Goal: Task Accomplishment & Management: Use online tool/utility

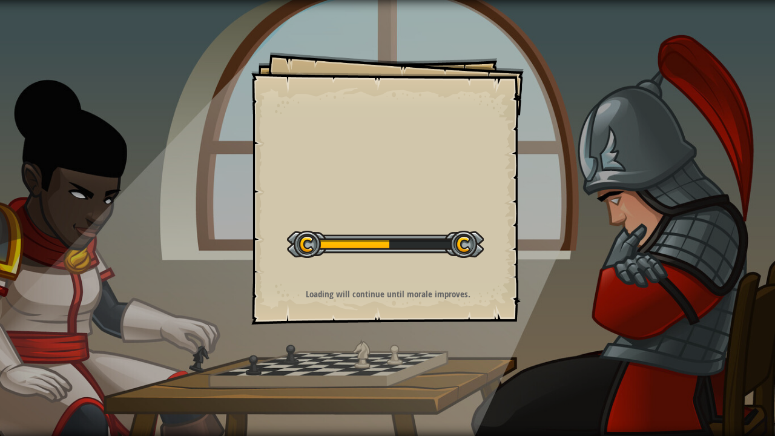
click at [423, 235] on div at bounding box center [385, 244] width 197 height 27
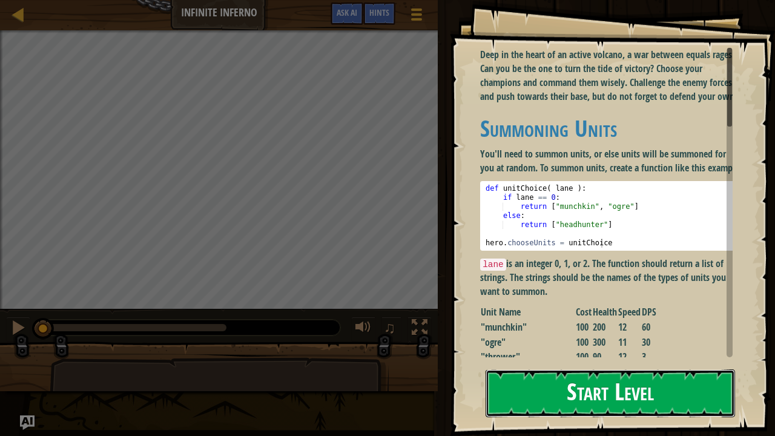
click at [567, 389] on button "Start Level" at bounding box center [611, 393] width 250 height 48
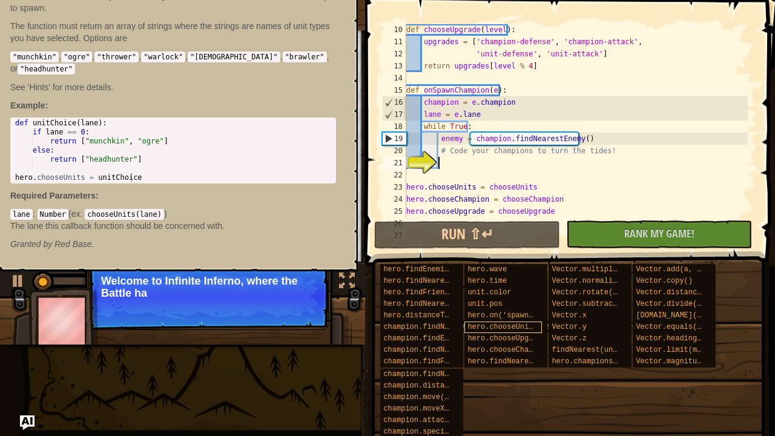
scroll to position [133, 0]
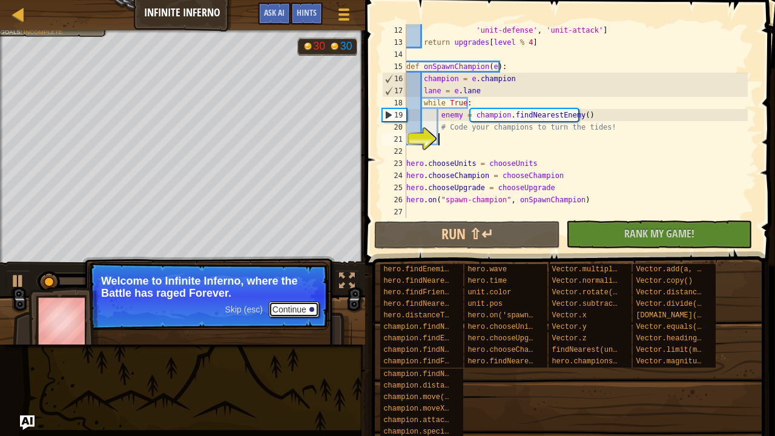
click at [288, 311] on button "Continue" at bounding box center [294, 310] width 50 height 16
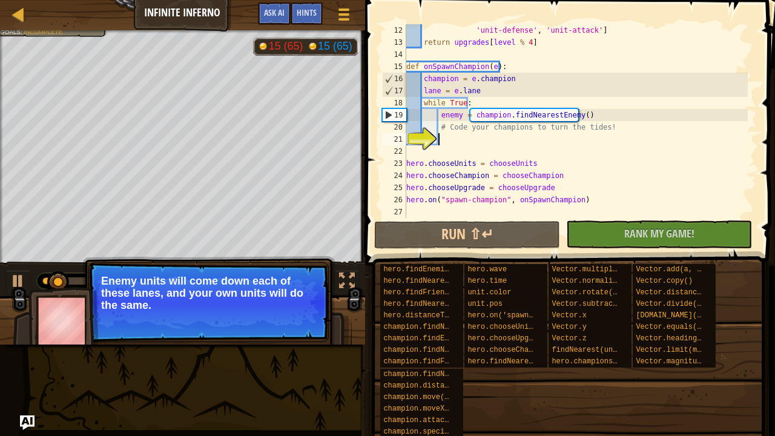
click at [290, 313] on p "Skip (esc) Continue Enemy units will come down each of these lanes, and your ow…" at bounding box center [208, 302] width 240 height 80
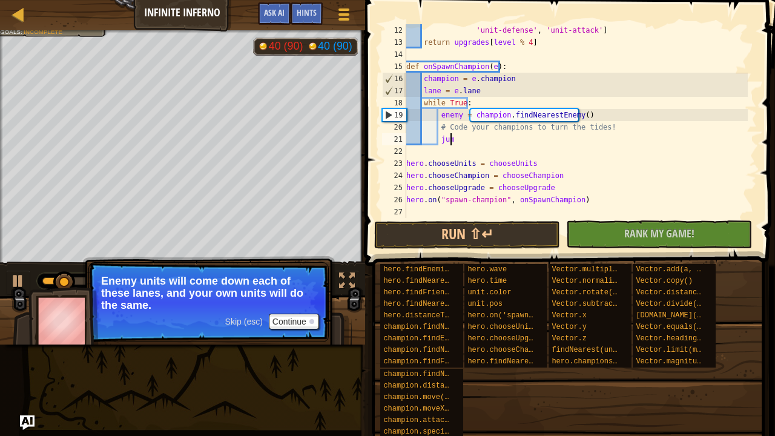
scroll to position [5, 3]
click at [480, 245] on button "Run ⇧↵" at bounding box center [467, 235] width 186 height 28
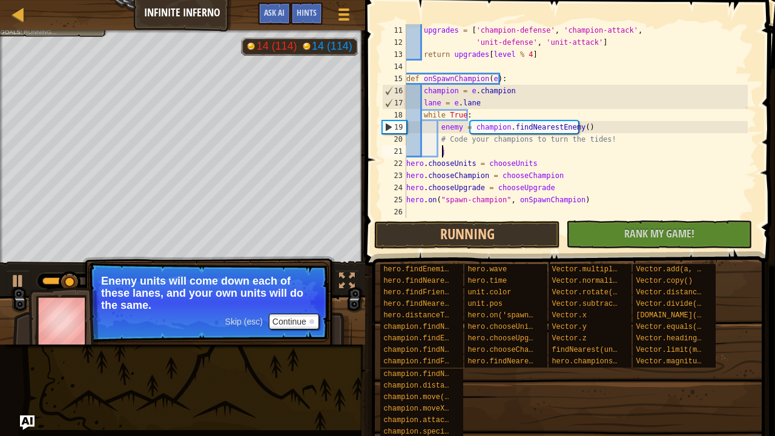
scroll to position [5, 2]
type textarea "j"
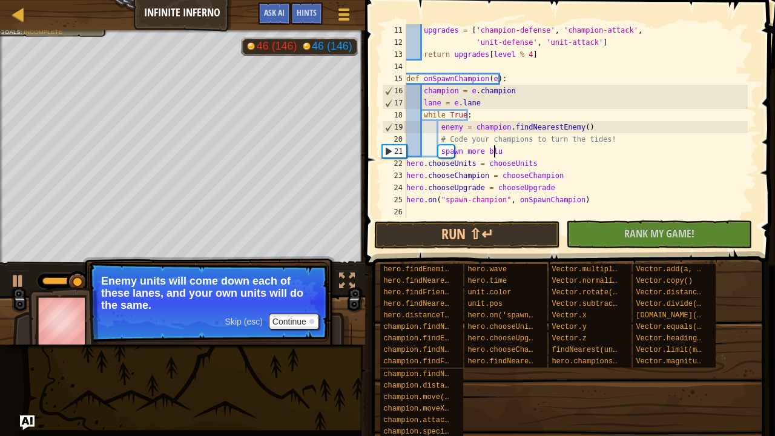
scroll to position [5, 7]
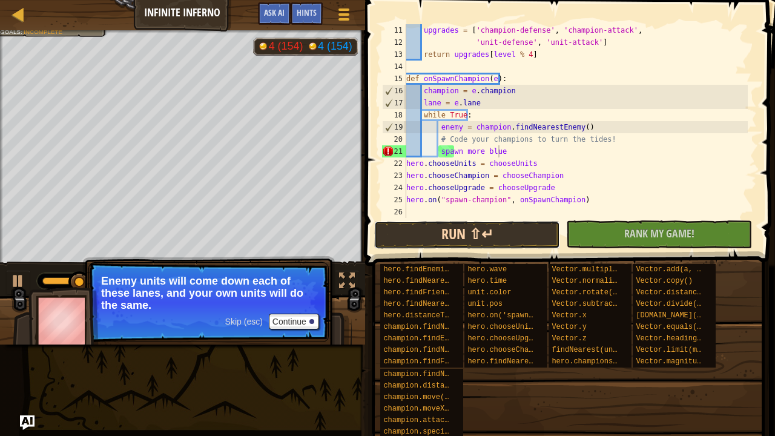
click at [466, 237] on button "Run ⇧↵" at bounding box center [467, 235] width 186 height 28
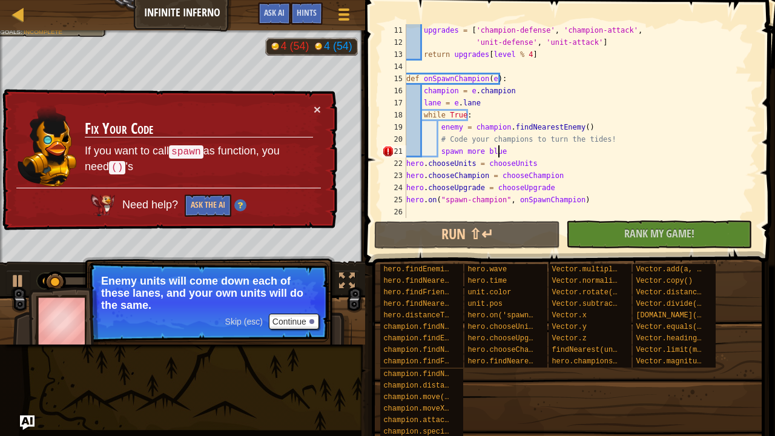
click at [312, 106] on td "Fix Your Code If you want to call spawn as function, you need () 's" at bounding box center [199, 145] width 230 height 85
click at [459, 151] on div "upgrades = [ 'champion-defense' , 'champion-attack' , 'unit-defense' , 'unit-at…" at bounding box center [576, 133] width 344 height 218
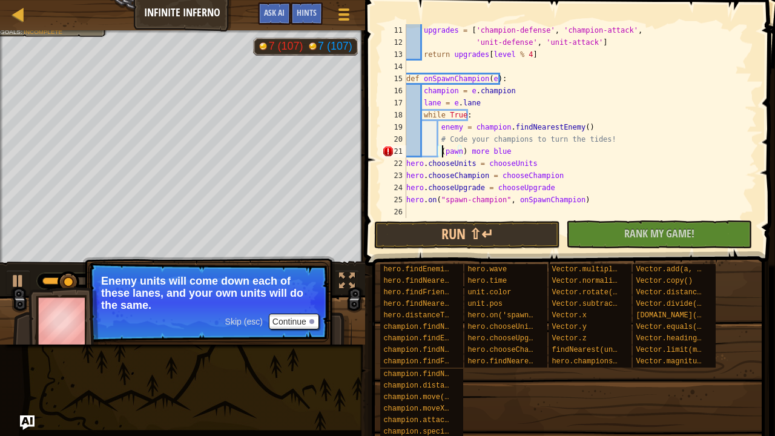
scroll to position [5, 4]
type textarea "(hero.findNearest(enemies)) more blue"
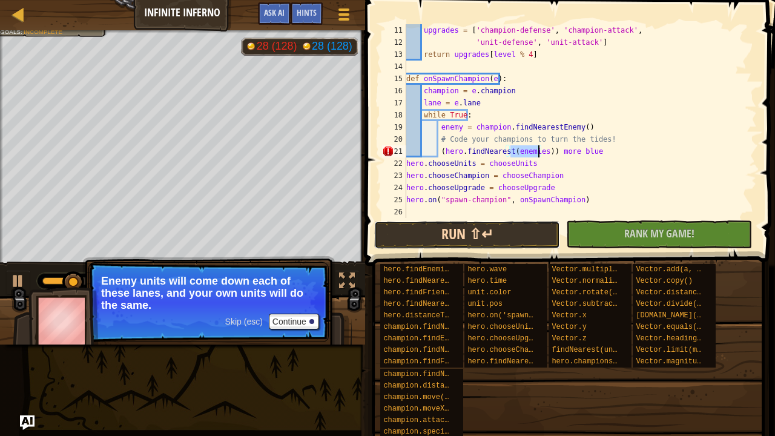
click at [465, 234] on button "Run ⇧↵" at bounding box center [467, 235] width 186 height 28
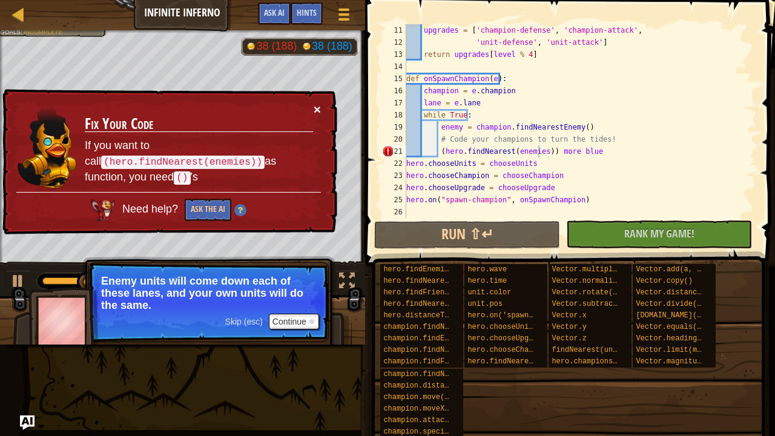
drag, startPoint x: 319, startPoint y: 102, endPoint x: 234, endPoint y: 154, distance: 99.5
click at [234, 154] on div "× Fix Your Code If you want to call (hero.findNearest(enemies)) as function, yo…" at bounding box center [168, 162] width 337 height 147
click at [195, 208] on button "Ask the AI" at bounding box center [208, 210] width 47 height 22
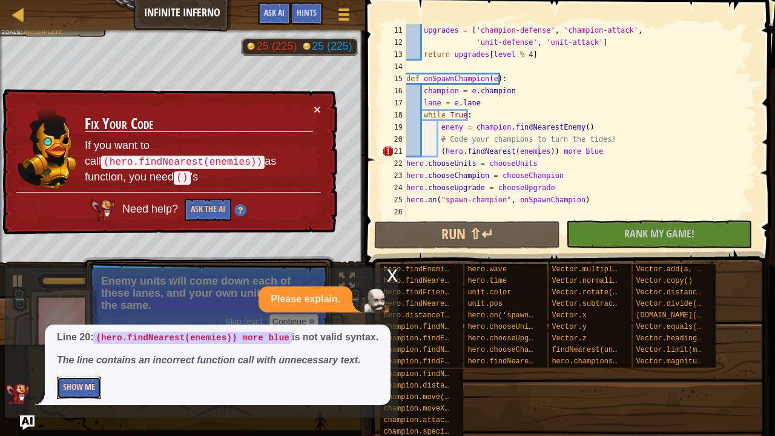
click at [73, 388] on button "Show Me" at bounding box center [79, 388] width 44 height 22
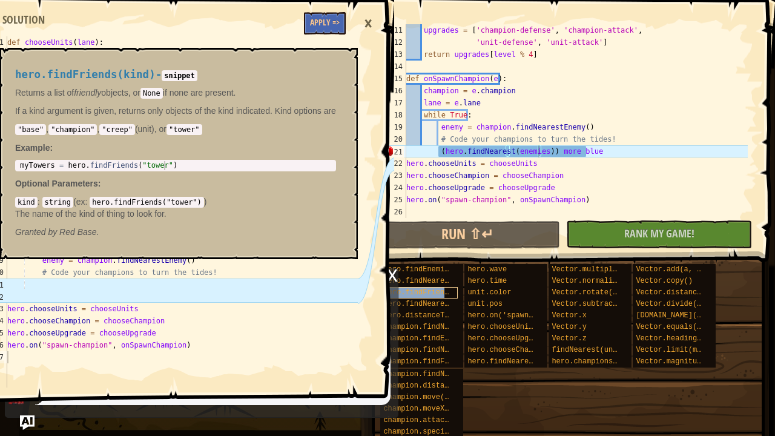
click at [428, 291] on span "hero.findFriends(kind)" at bounding box center [431, 292] width 96 height 8
click at [675, 242] on button "No New Code to Rank Rank My Game! Submitting... Submitted for Ranking Failed to…" at bounding box center [659, 234] width 186 height 28
click at [368, 15] on div "×" at bounding box center [368, 24] width 21 height 28
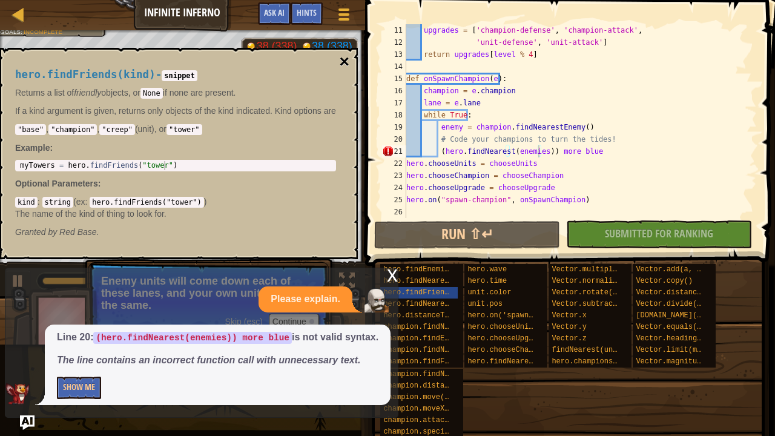
click at [345, 65] on button "×" at bounding box center [345, 61] width 10 height 17
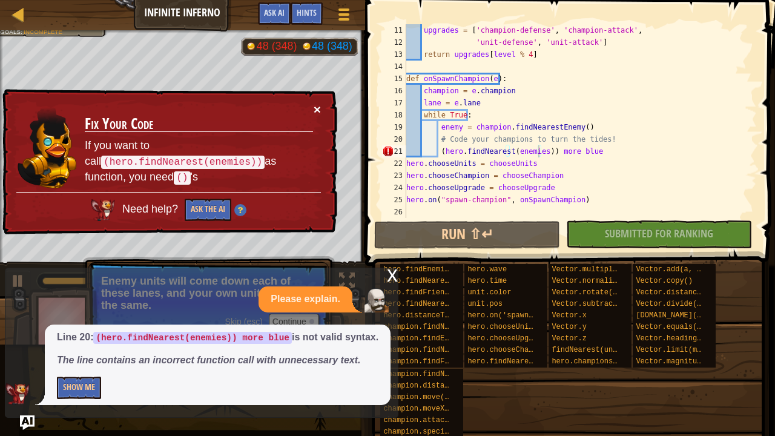
click at [317, 107] on button "×" at bounding box center [317, 109] width 7 height 13
